Goal: Communication & Community: Answer question/provide support

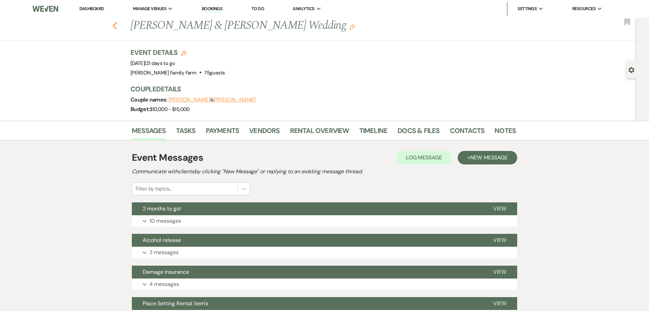
click at [115, 27] on use "button" at bounding box center [115, 25] width 4 height 7
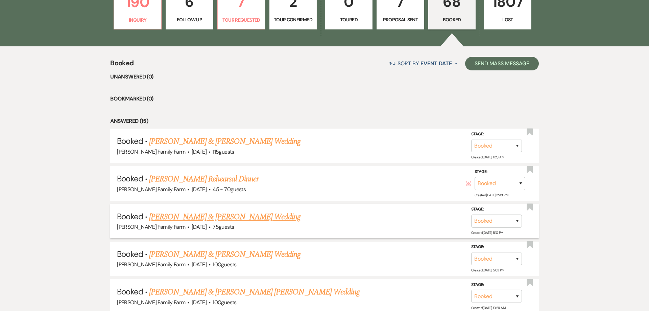
scroll to position [265, 0]
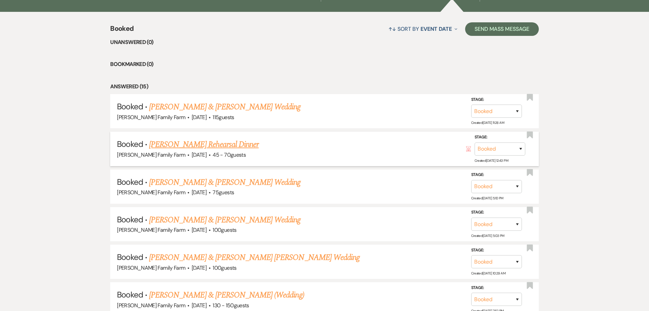
click at [188, 143] on link "[PERSON_NAME] Rehearsal Dinner" at bounding box center [203, 144] width 109 height 12
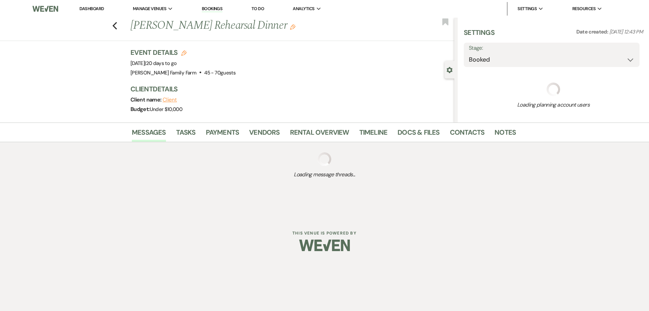
select select "5"
select select "11"
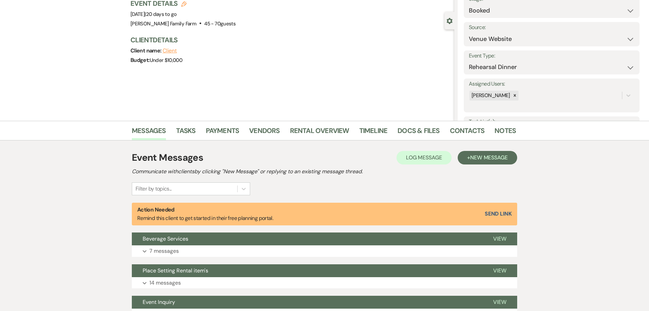
scroll to position [26, 0]
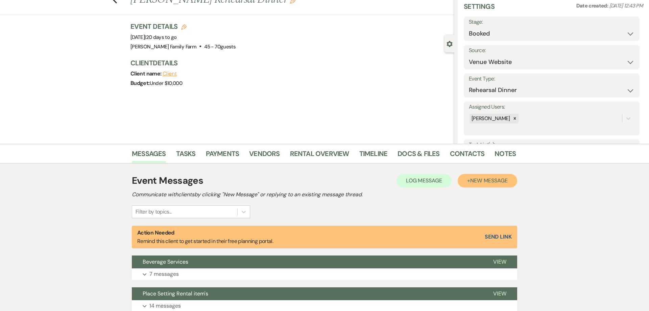
click at [474, 180] on span "New Message" at bounding box center [489, 180] width 38 height 7
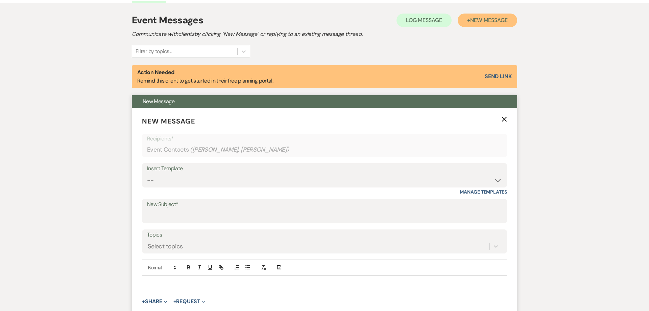
scroll to position [190, 0]
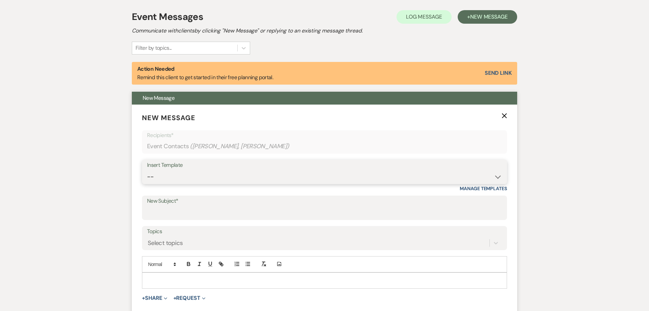
click at [147, 170] on select "-- Follow Up 1a. Non wedding request for info (Barn) 8. Proposal email Follow u…" at bounding box center [324, 176] width 355 height 13
select select "357"
click option "Insurance" at bounding box center [0, 0] width 0 height 0
type input "Certificate of Insurance, COI"
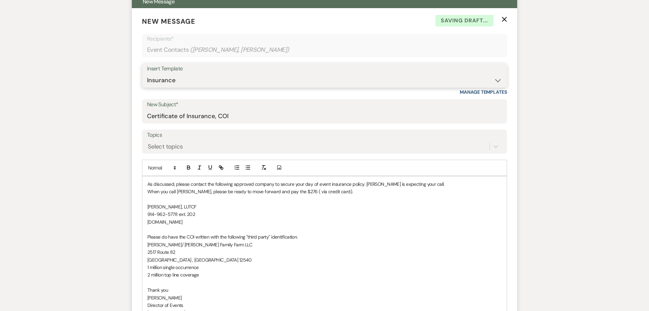
scroll to position [319, 0]
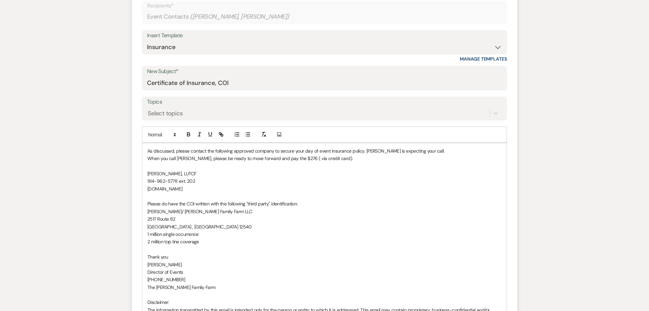
click at [145, 150] on div "As discussed, please contact the following approved company to secure your day …" at bounding box center [324, 241] width 364 height 197
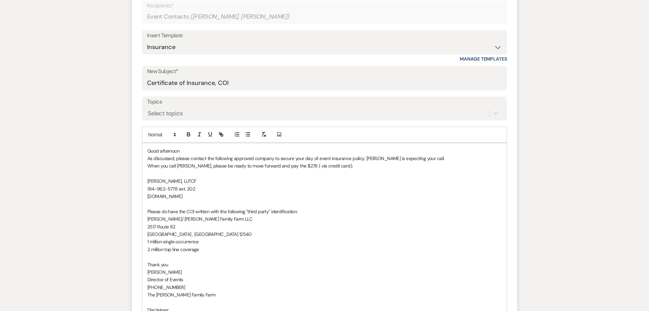
scroll to position [319, 0]
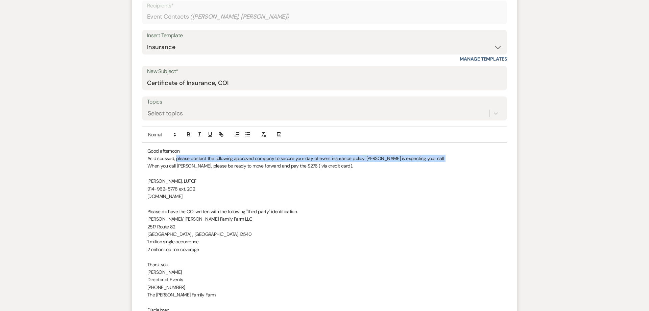
drag, startPoint x: 176, startPoint y: 160, endPoint x: 138, endPoint y: 163, distance: 38.3
click at [142, 163] on div "Good afternoon As discussed, please contact the following approved company to s…" at bounding box center [324, 245] width 364 height 205
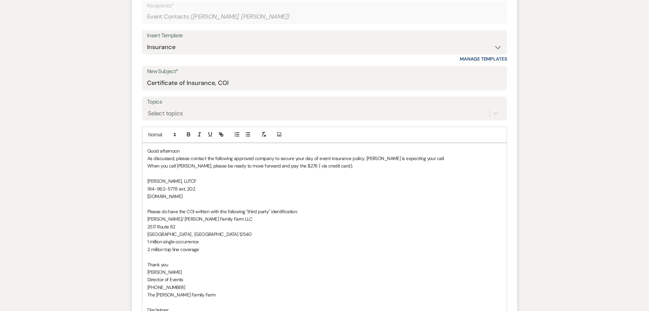
click at [175, 168] on p "When you call [PERSON_NAME], please be ready to move forward and pay the $276 (…" at bounding box center [324, 165] width 354 height 7
drag, startPoint x: 179, startPoint y: 162, endPoint x: 144, endPoint y: 160, distance: 34.9
click at [144, 160] on div "Good afternoon As discussed, please contact the following approved company to s…" at bounding box center [324, 245] width 364 height 205
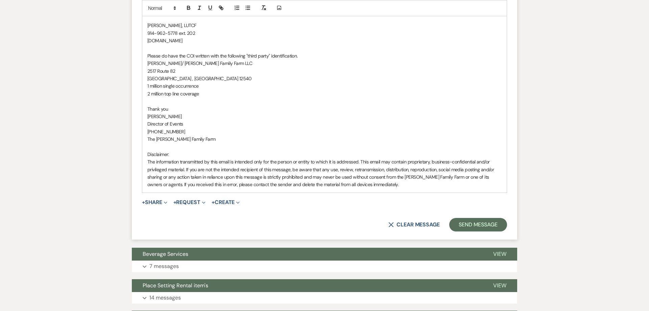
scroll to position [491, 0]
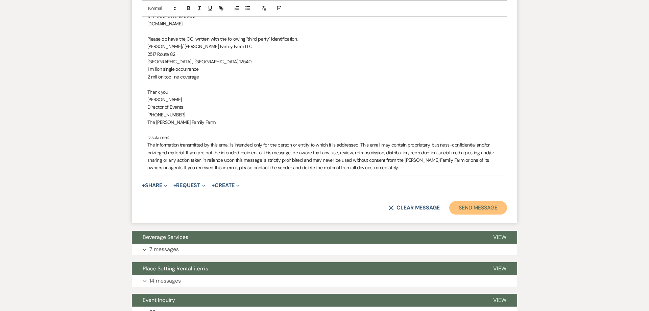
click at [475, 208] on button "Send Message" at bounding box center [478, 208] width 58 height 14
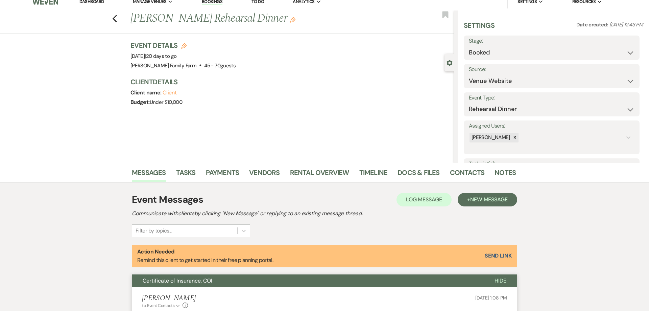
scroll to position [0, 0]
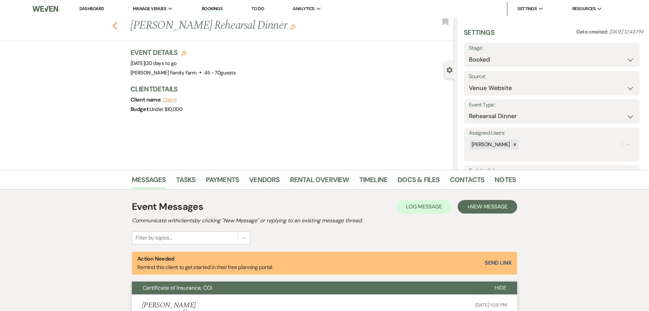
click at [116, 28] on use "button" at bounding box center [115, 25] width 4 height 7
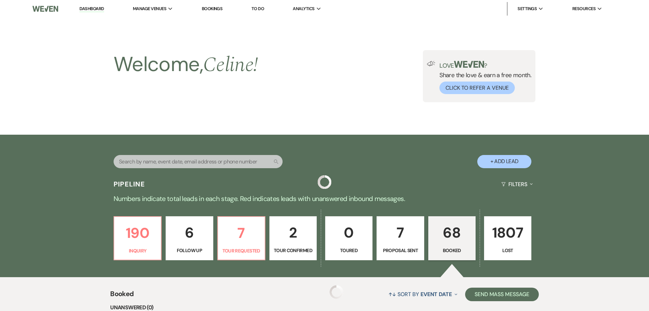
scroll to position [265, 0]
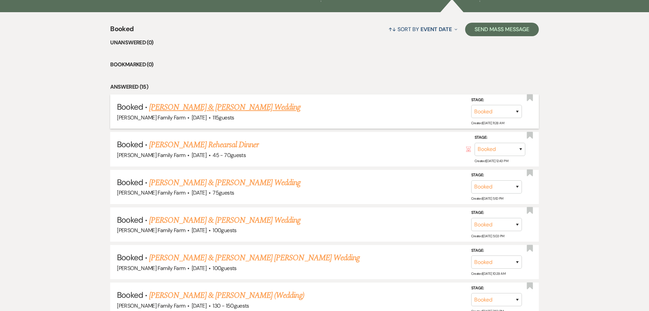
click at [280, 111] on link "[PERSON_NAME] & [PERSON_NAME] Wedding" at bounding box center [224, 107] width 151 height 12
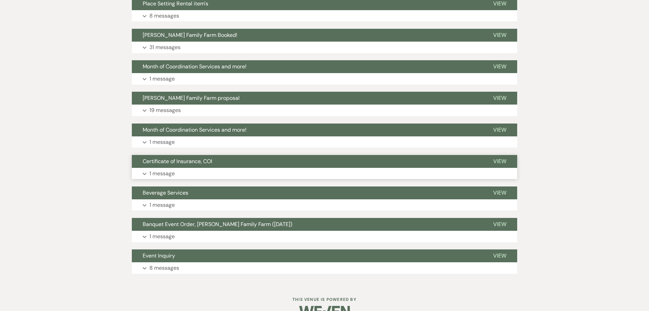
scroll to position [327, 0]
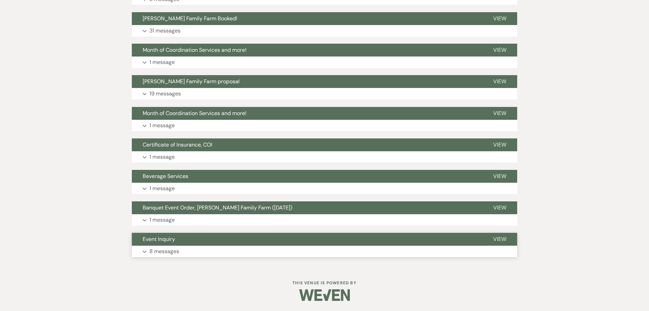
click at [219, 249] on button "Expand 8 messages" at bounding box center [324, 250] width 385 height 11
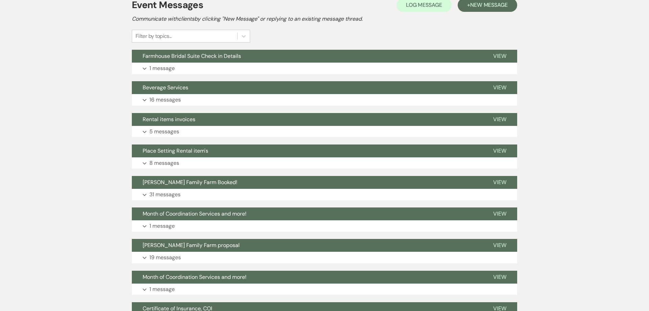
scroll to position [0, 0]
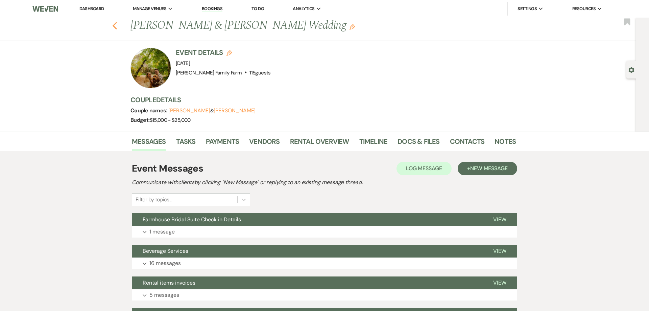
click at [116, 26] on icon "Previous" at bounding box center [114, 26] width 5 height 8
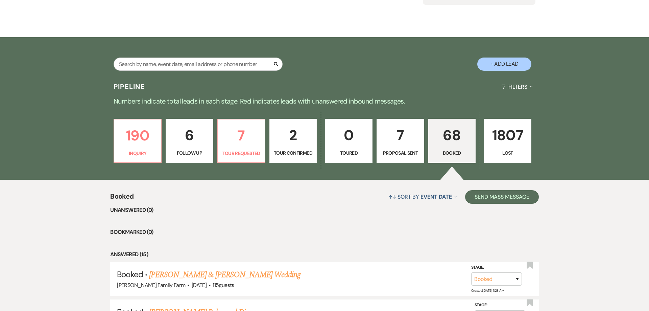
scroll to position [58, 0]
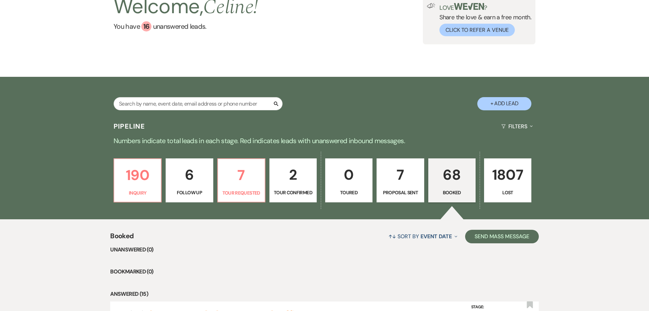
click at [393, 190] on p "Proposal Sent" at bounding box center [400, 192] width 39 height 7
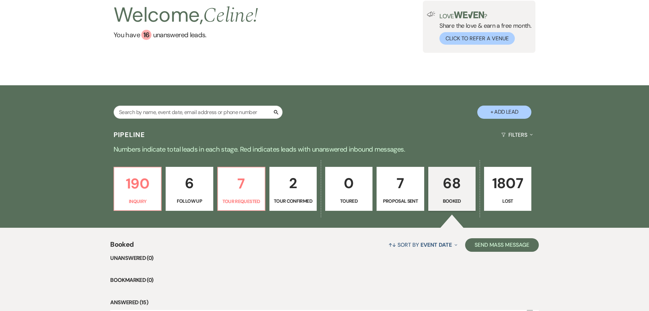
select select "6"
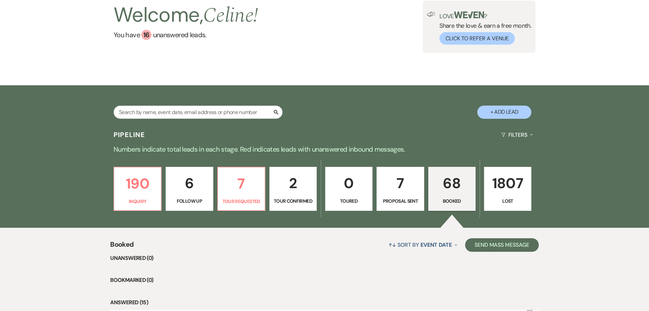
select select "6"
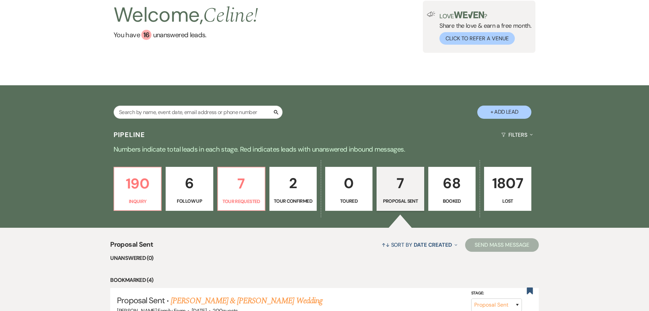
click at [448, 194] on p "68" at bounding box center [452, 183] width 39 height 23
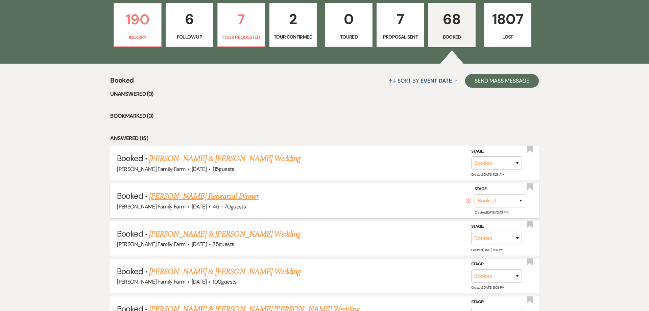
scroll to position [213, 0]
click at [226, 199] on link "[PERSON_NAME] Rehearsal Dinner" at bounding box center [203, 196] width 109 height 12
select select "5"
select select "11"
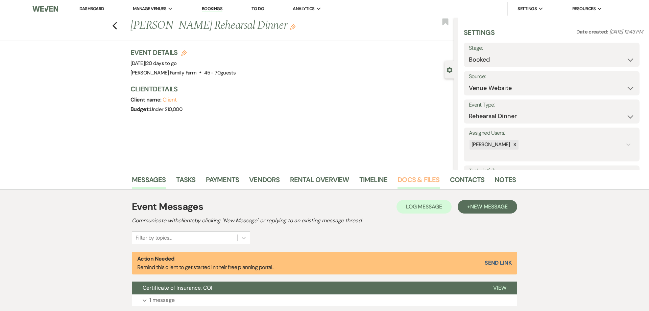
click at [417, 181] on link "Docs & Files" at bounding box center [418, 181] width 42 height 15
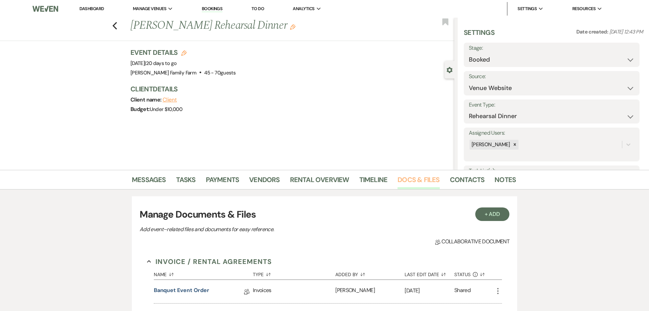
scroll to position [221, 0]
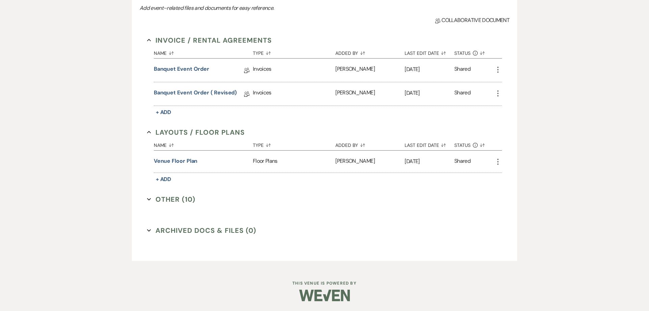
click at [498, 162] on use "button" at bounding box center [497, 161] width 1 height 6
click at [511, 176] on link "Download Download" at bounding box center [528, 174] width 68 height 11
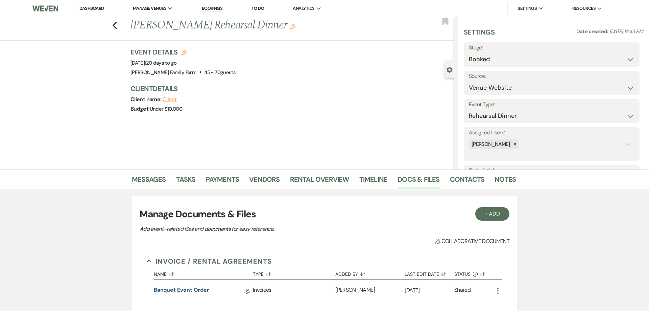
scroll to position [0, 0]
click at [113, 25] on use "button" at bounding box center [115, 25] width 4 height 7
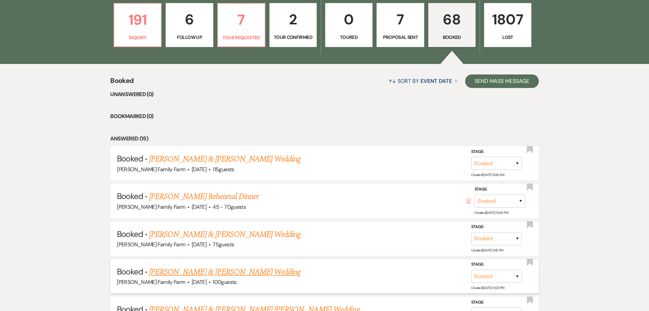
scroll to position [273, 0]
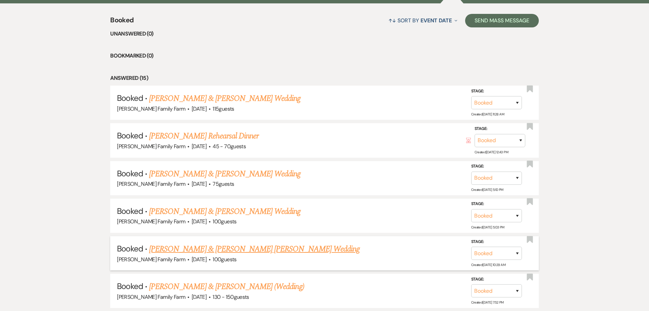
click at [228, 251] on link "[PERSON_NAME] & [PERSON_NAME] [PERSON_NAME] Wedding" at bounding box center [254, 249] width 211 height 12
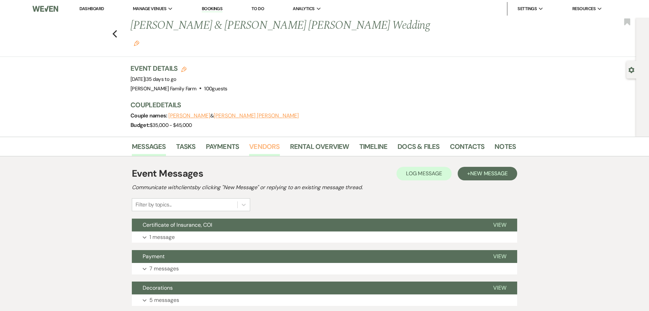
click at [274, 141] on link "Vendors" at bounding box center [264, 148] width 30 height 15
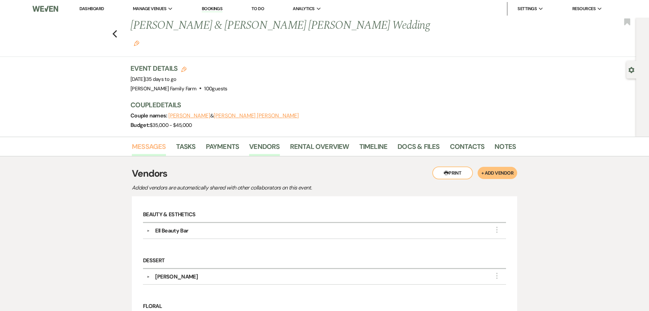
click at [151, 141] on link "Messages" at bounding box center [149, 148] width 34 height 15
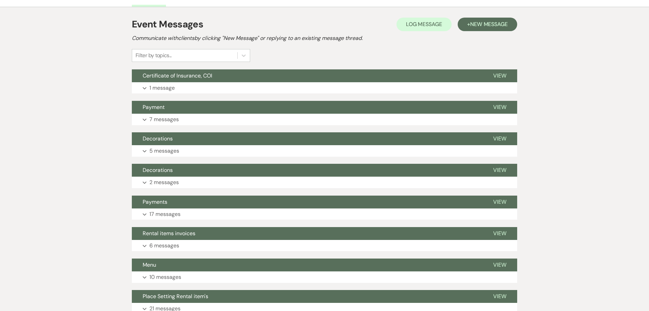
scroll to position [138, 0]
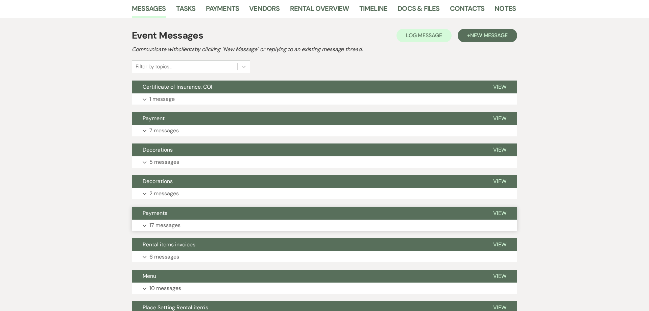
click at [172, 221] on p "17 messages" at bounding box center [164, 225] width 31 height 9
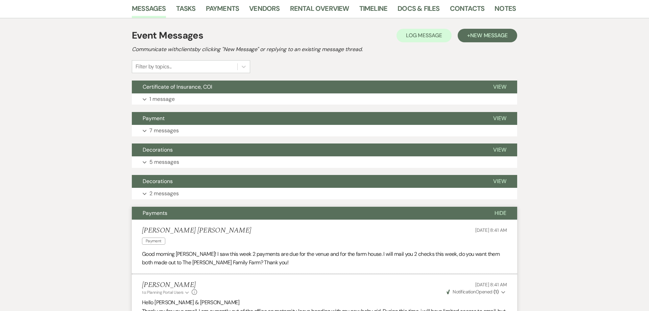
click at [163, 209] on span "Payments" at bounding box center [155, 212] width 25 height 7
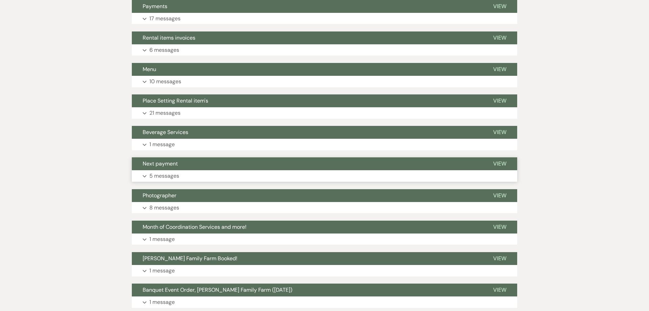
scroll to position [341, 0]
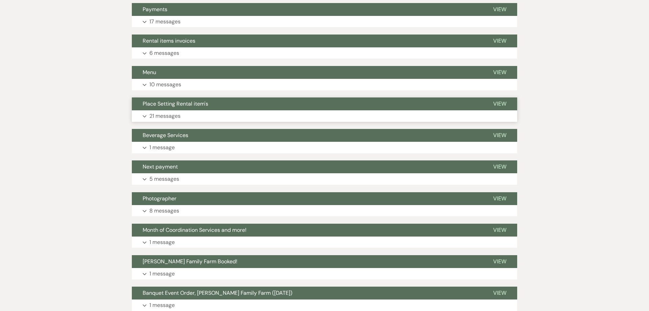
click at [158, 112] on p "21 messages" at bounding box center [164, 116] width 31 height 9
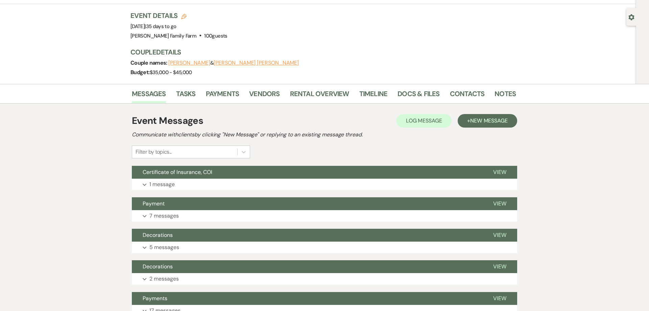
scroll to position [0, 0]
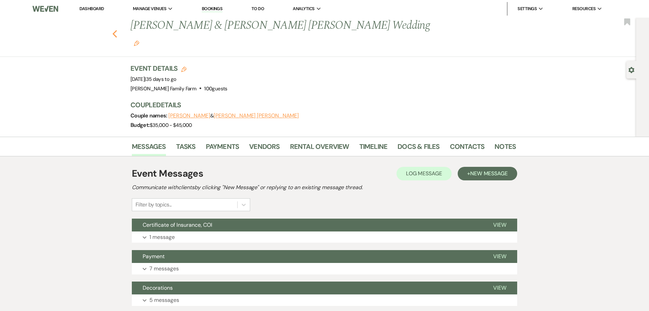
click at [116, 30] on icon "Previous" at bounding box center [114, 34] width 5 height 8
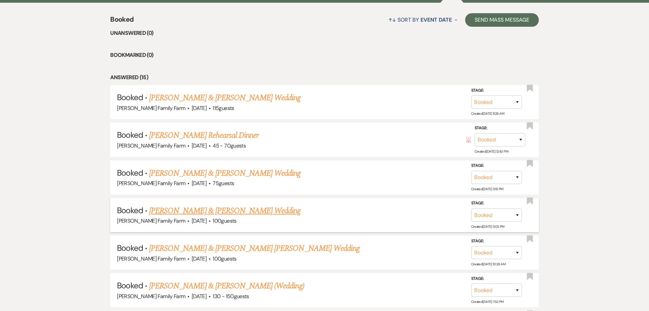
scroll to position [299, 0]
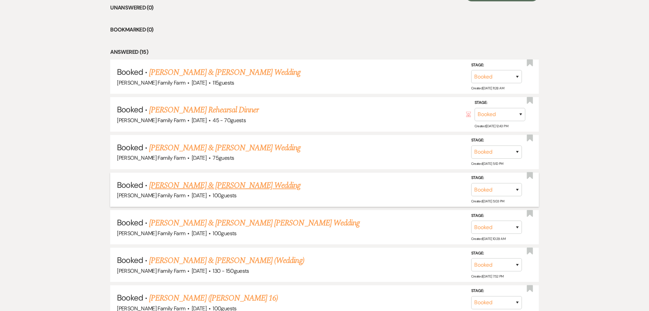
click at [206, 187] on link "[PERSON_NAME] & [PERSON_NAME] Wedding" at bounding box center [224, 185] width 151 height 12
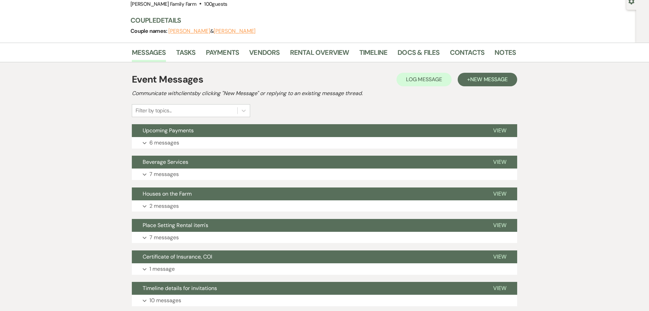
scroll to position [69, 0]
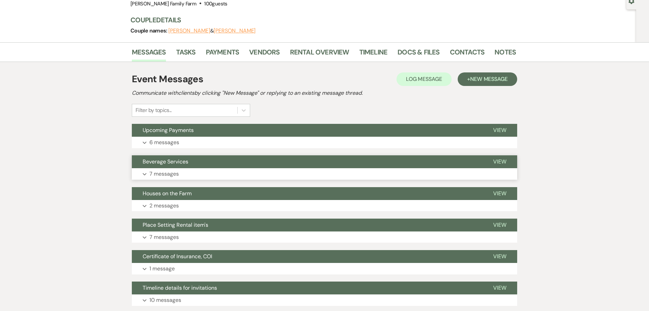
click at [174, 174] on p "7 messages" at bounding box center [163, 173] width 29 height 9
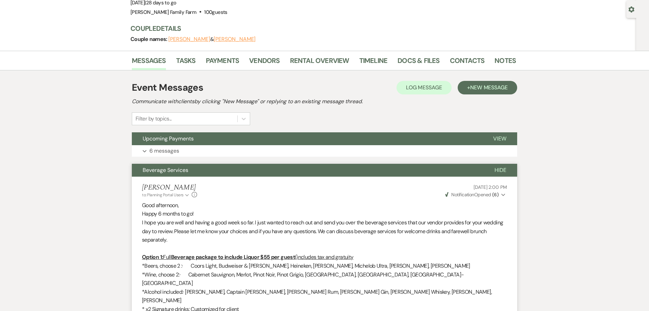
scroll to position [0, 0]
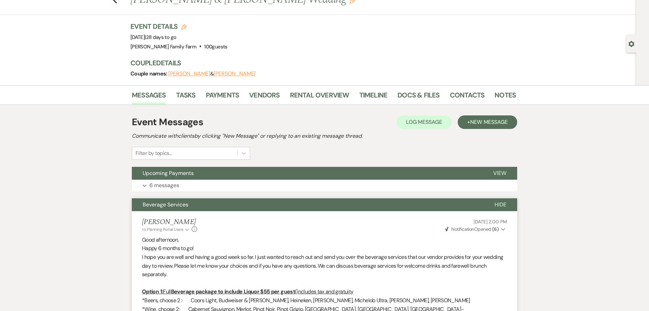
scroll to position [299, 0]
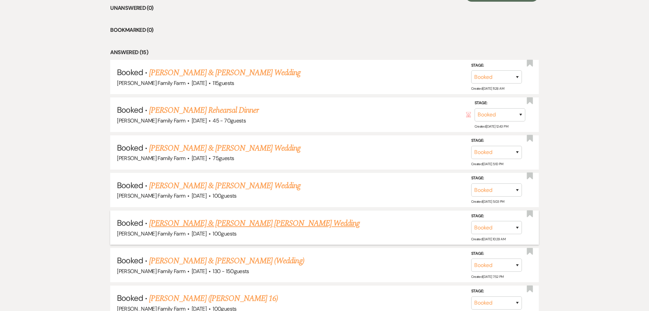
click at [203, 220] on link "[PERSON_NAME] & [PERSON_NAME] [PERSON_NAME] Wedding" at bounding box center [254, 223] width 211 height 12
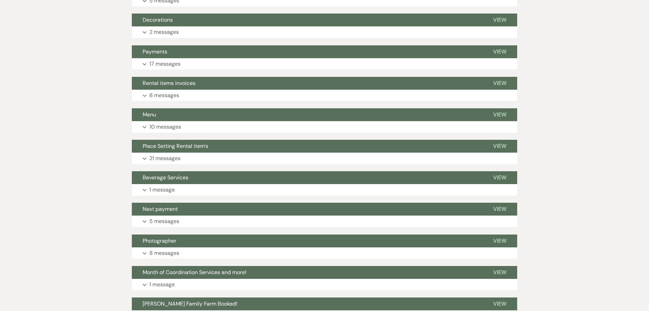
scroll to position [299, 0]
click at [177, 154] on p "21 messages" at bounding box center [164, 158] width 31 height 9
